Goal: Check status: Check status

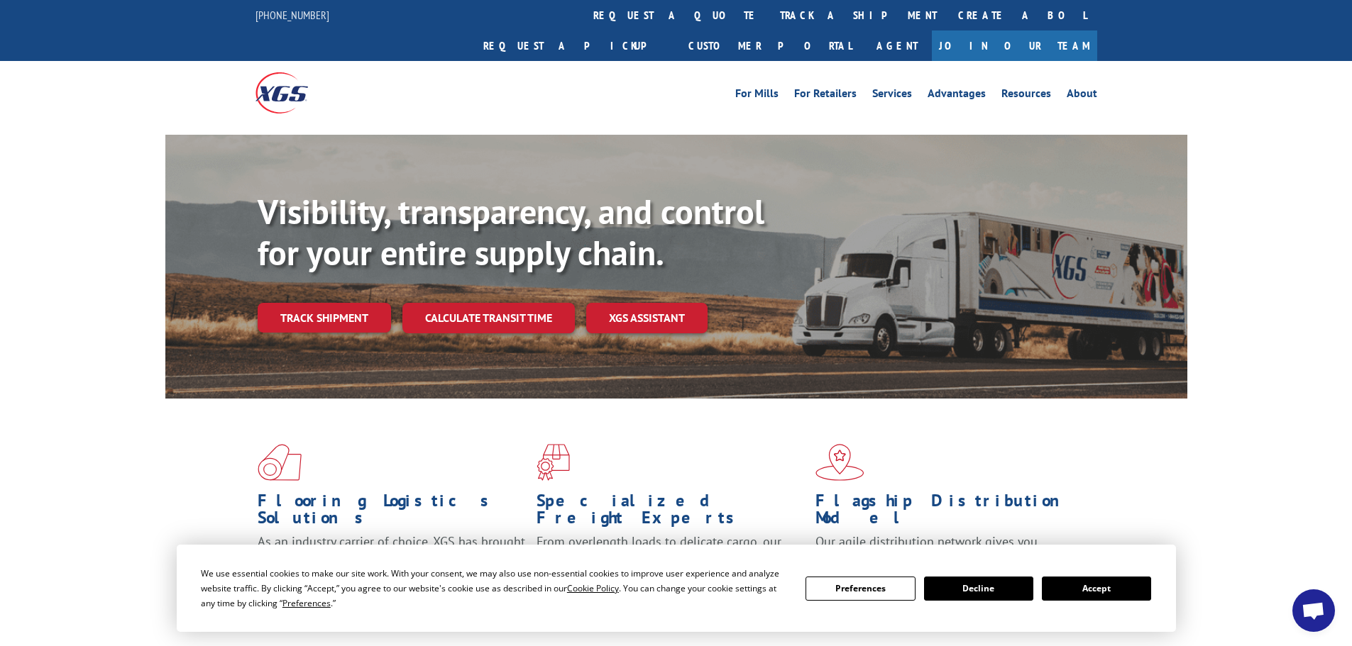
click at [1083, 585] on button "Accept" at bounding box center [1096, 589] width 109 height 24
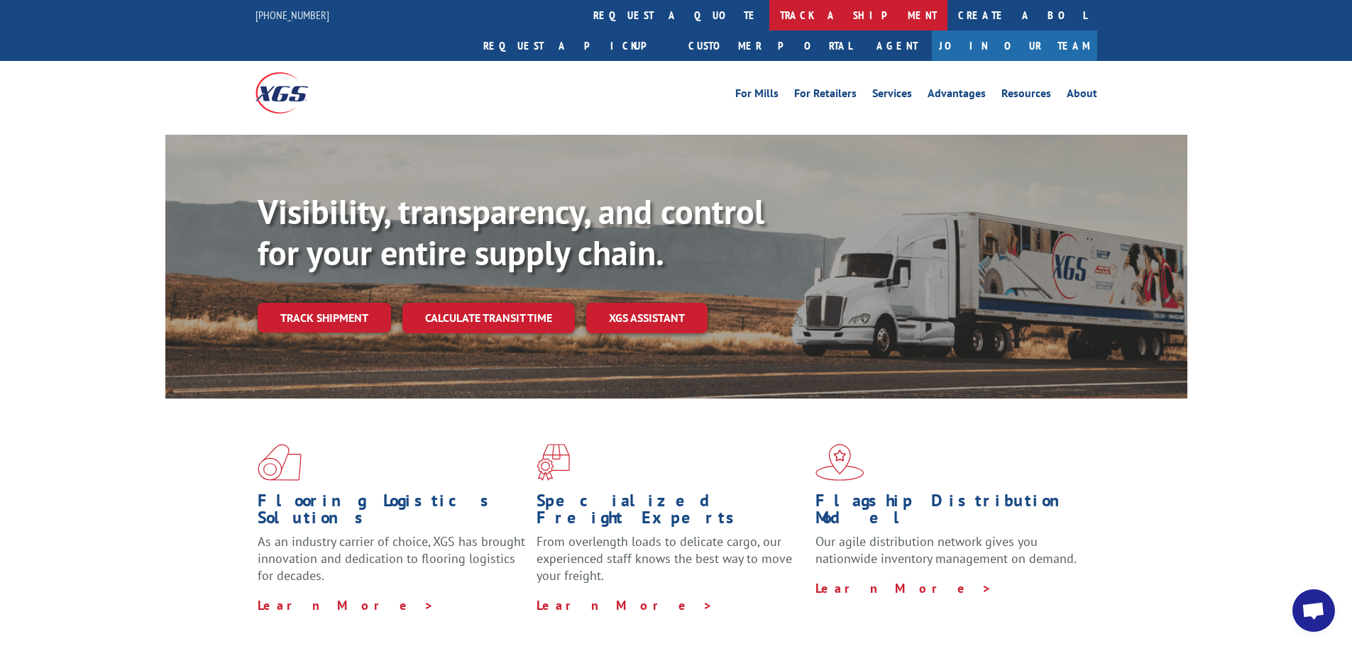
click at [769, 18] on link "track a shipment" at bounding box center [858, 15] width 178 height 31
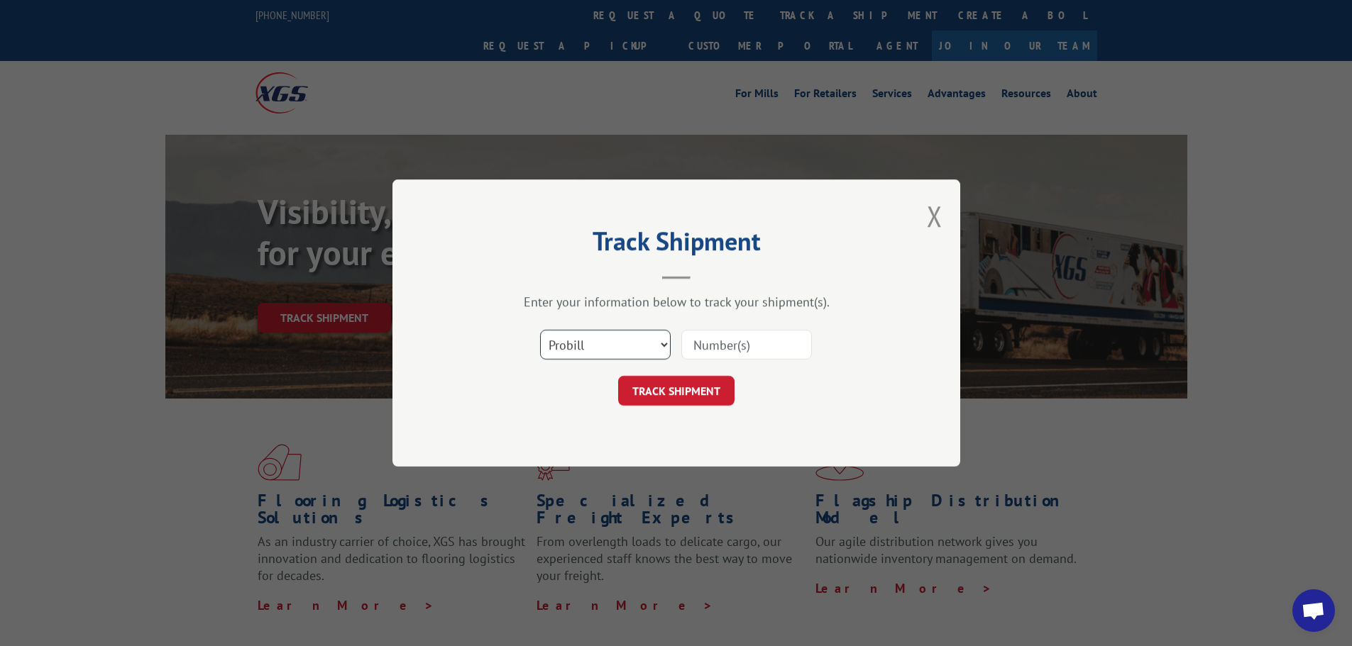
click at [637, 337] on select "Select category... Probill BOL PO" at bounding box center [605, 345] width 131 height 30
select select "po"
click at [540, 330] on select "Select category... Probill BOL PO" at bounding box center [605, 345] width 131 height 30
paste input "61509376"
type input "61509376"
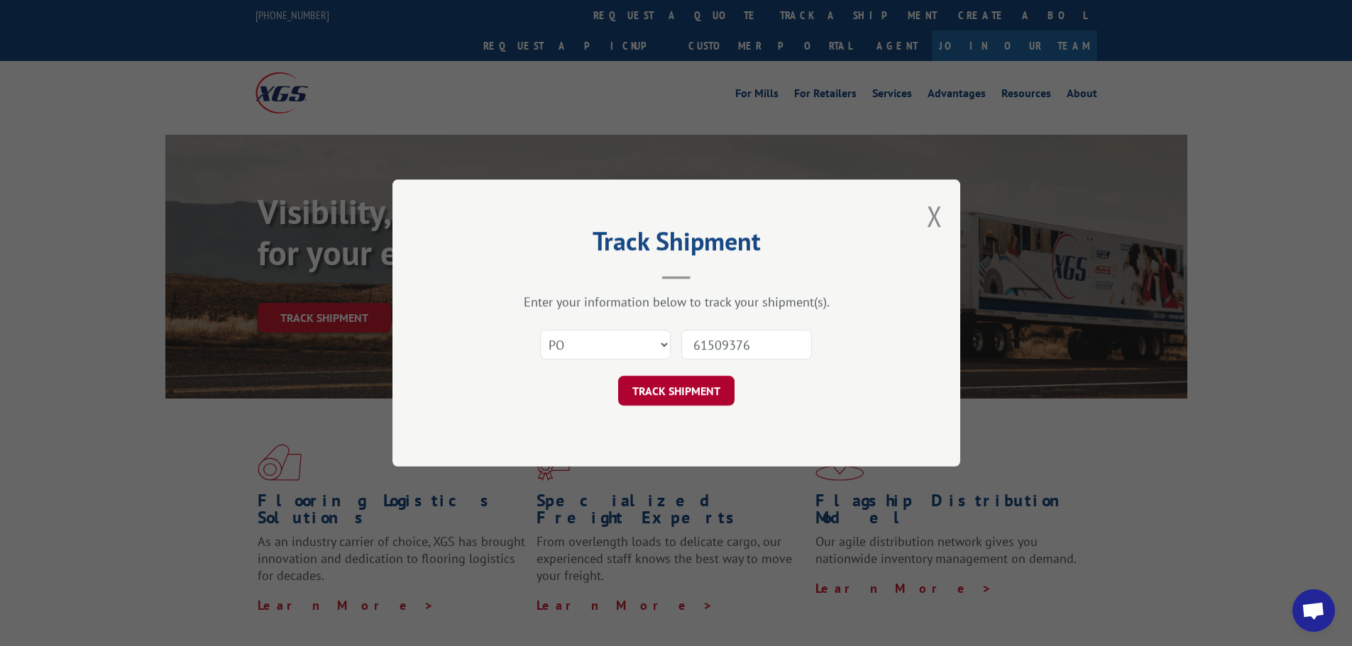
click at [717, 393] on button "TRACK SHIPMENT" at bounding box center [676, 391] width 116 height 30
